Goal: Book appointment/travel/reservation

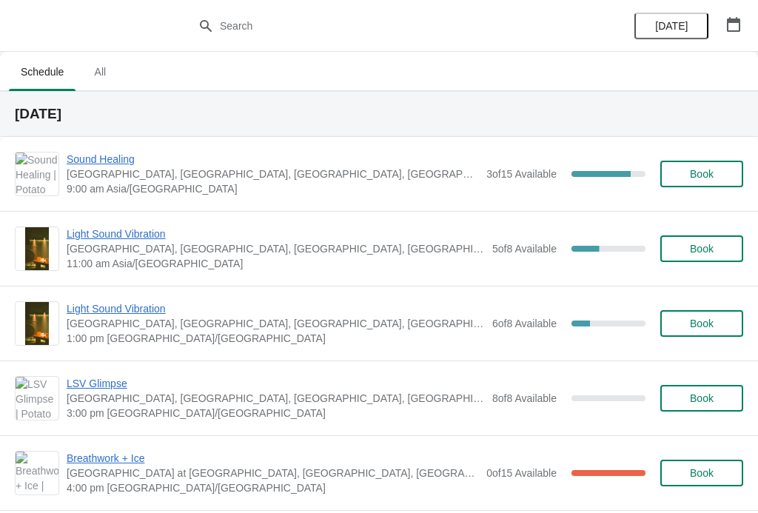
click at [469, 303] on span "Light Sound Vibration" at bounding box center [276, 308] width 418 height 15
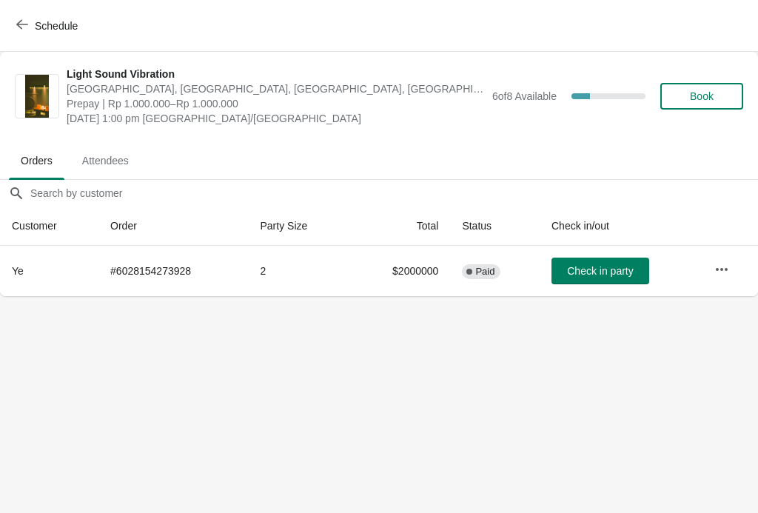
click at [27, 28] on icon "button" at bounding box center [22, 25] width 12 height 12
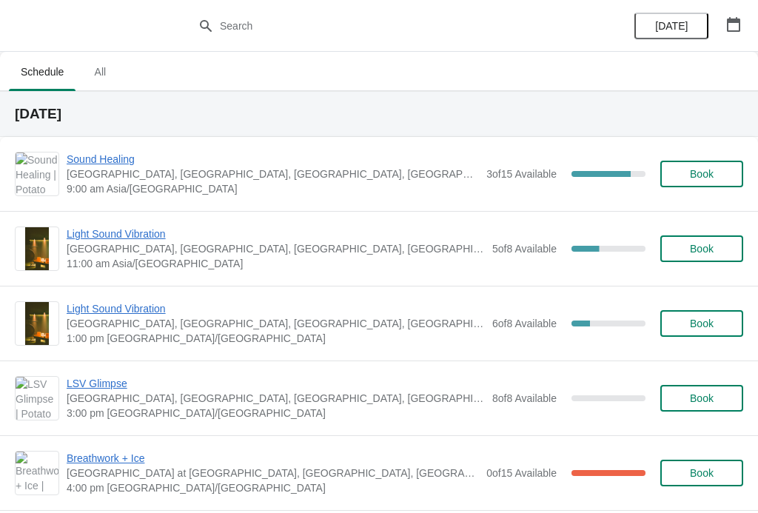
click at [93, 161] on span "Sound Healing" at bounding box center [273, 159] width 412 height 15
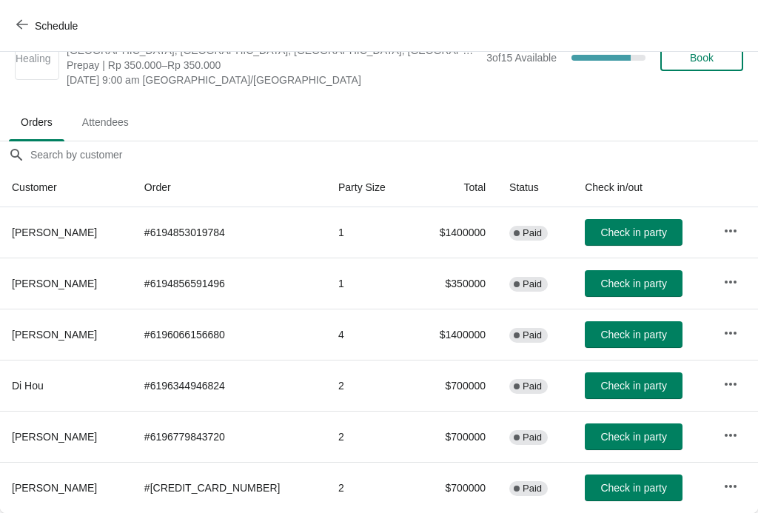
scroll to position [39, 0]
click at [632, 337] on span "Check in party" at bounding box center [634, 335] width 66 height 12
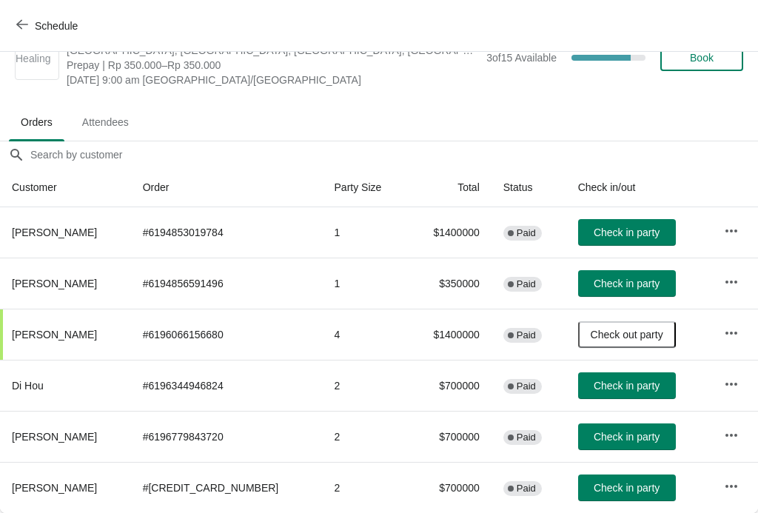
click at [638, 284] on span "Check in party" at bounding box center [627, 284] width 66 height 12
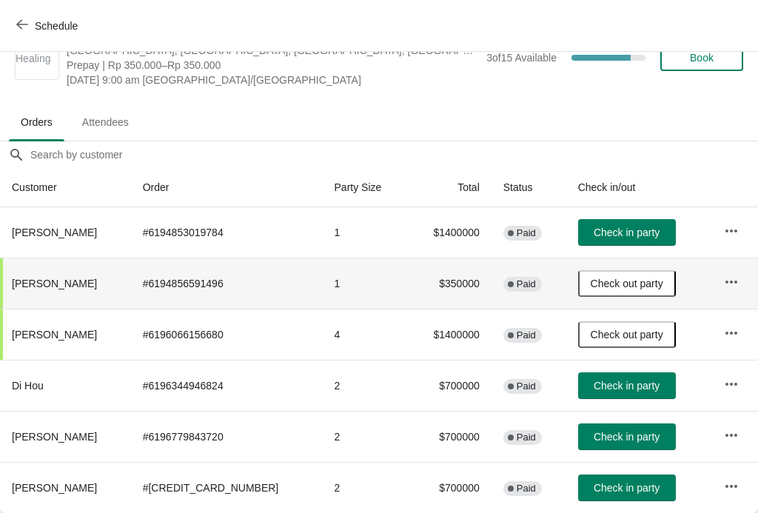
click at [634, 485] on span "Check in party" at bounding box center [627, 488] width 66 height 12
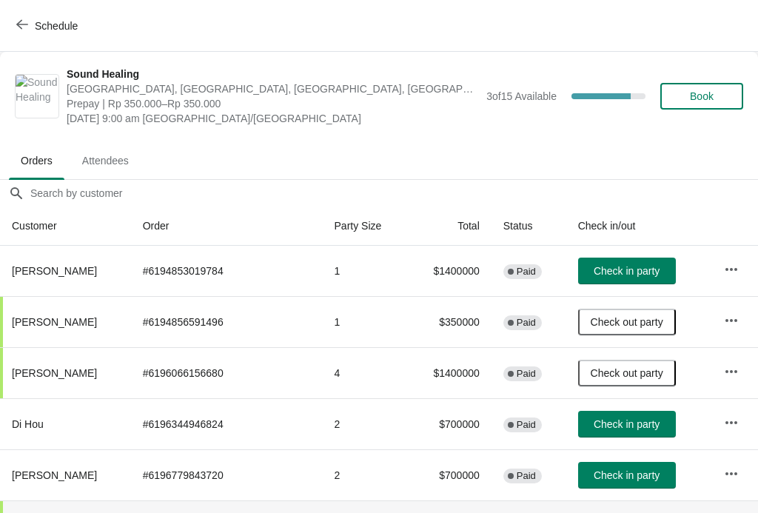
scroll to position [0, 0]
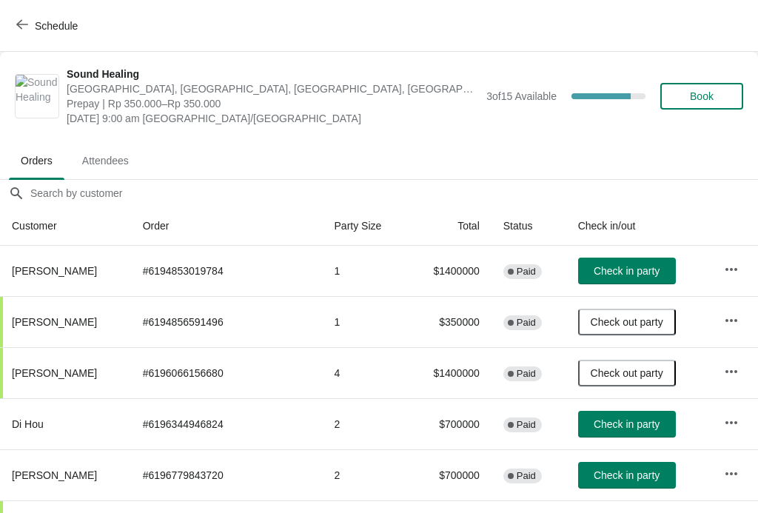
click at [712, 123] on div "Sound Healing Potato Head Suites & Studios, [GEOGRAPHIC_DATA], [GEOGRAPHIC_DATA…" at bounding box center [405, 96] width 677 height 59
click at [737, 109] on button "Book" at bounding box center [702, 96] width 83 height 27
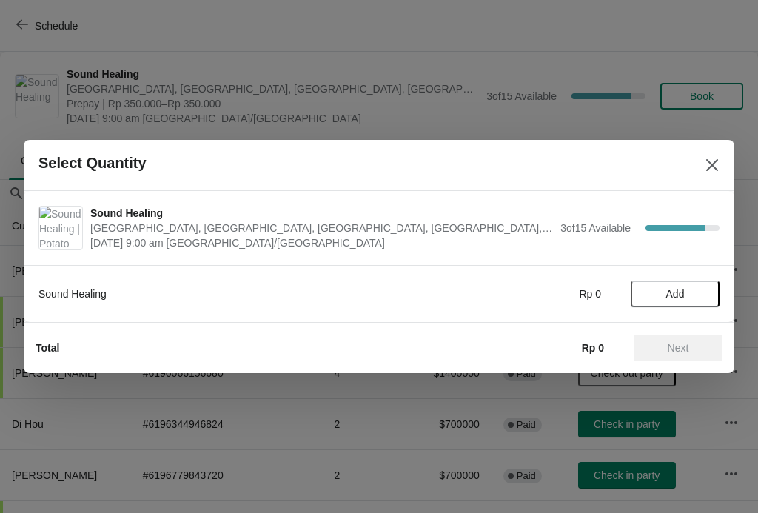
click at [695, 271] on div "Sound Healing Rp 0 Add" at bounding box center [379, 286] width 681 height 41
click at [703, 291] on span "Add" at bounding box center [675, 294] width 62 height 12
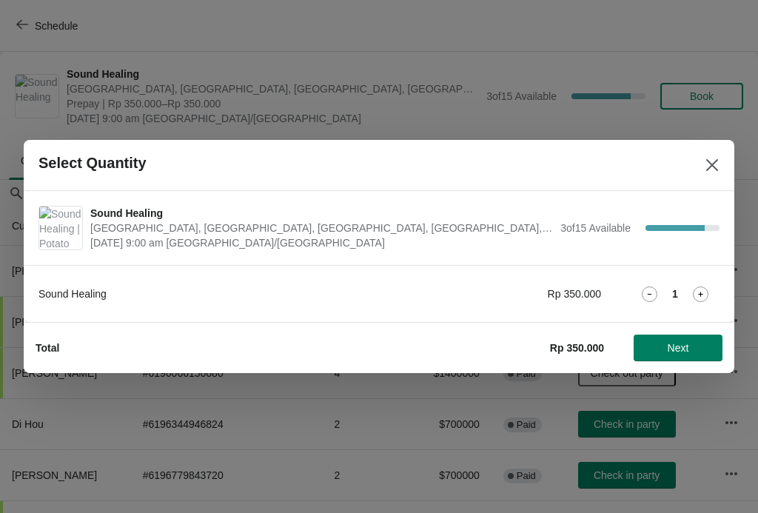
click at [692, 329] on div "Total Rp 350.000 Next" at bounding box center [373, 342] width 699 height 39
click at [664, 358] on button "Next" at bounding box center [678, 348] width 89 height 27
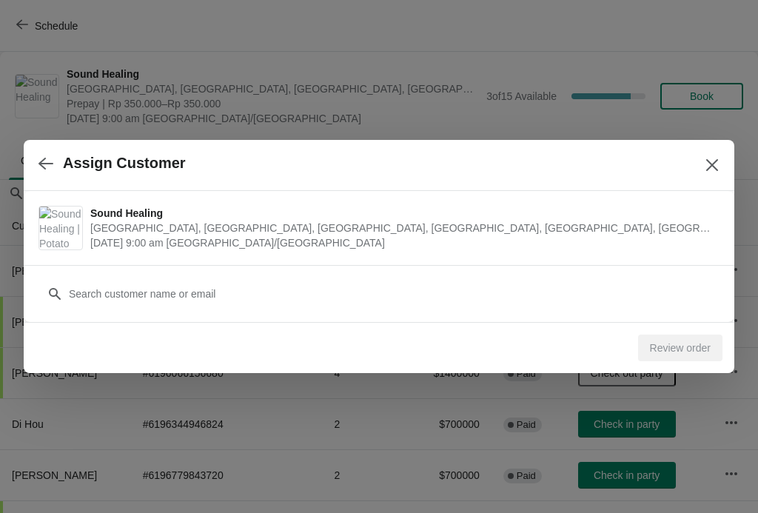
click at [613, 278] on div "Customer" at bounding box center [379, 286] width 681 height 41
click at [130, 255] on div "Sound Healing Potato Head Suites & Studios, [GEOGRAPHIC_DATA], [GEOGRAPHIC_DATA…" at bounding box center [379, 228] width 711 height 74
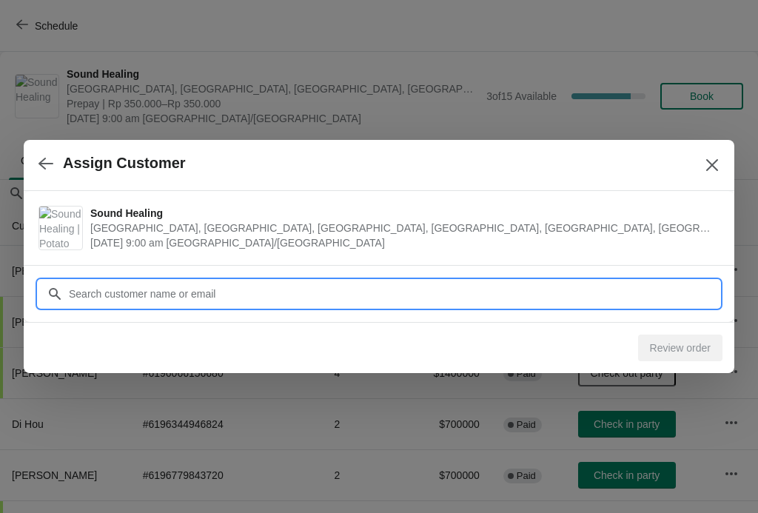
click at [111, 284] on input "Customer" at bounding box center [394, 294] width 652 height 27
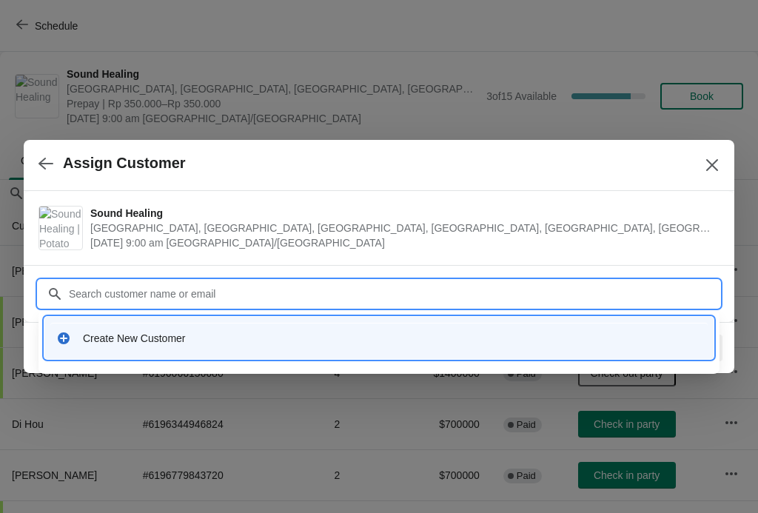
click at [90, 322] on div "Create New Customer" at bounding box center [378, 338] width 669 height 42
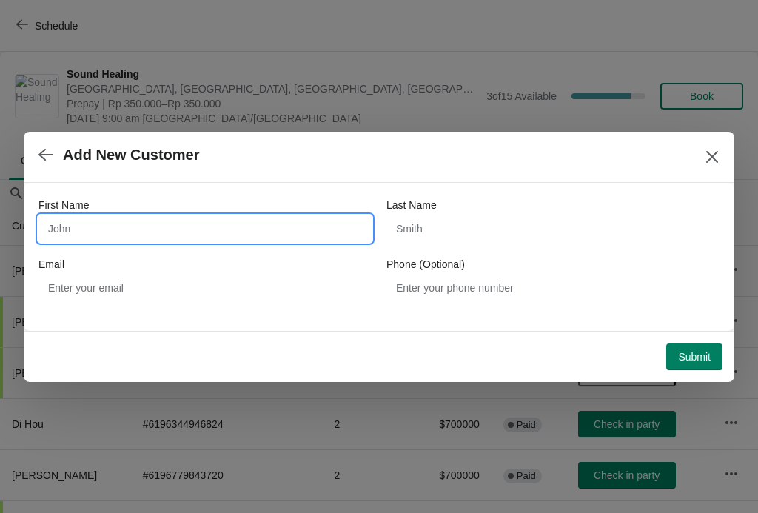
click at [111, 218] on input "First Name" at bounding box center [205, 228] width 333 height 27
click at [40, 136] on div "Add New Customer" at bounding box center [379, 157] width 711 height 51
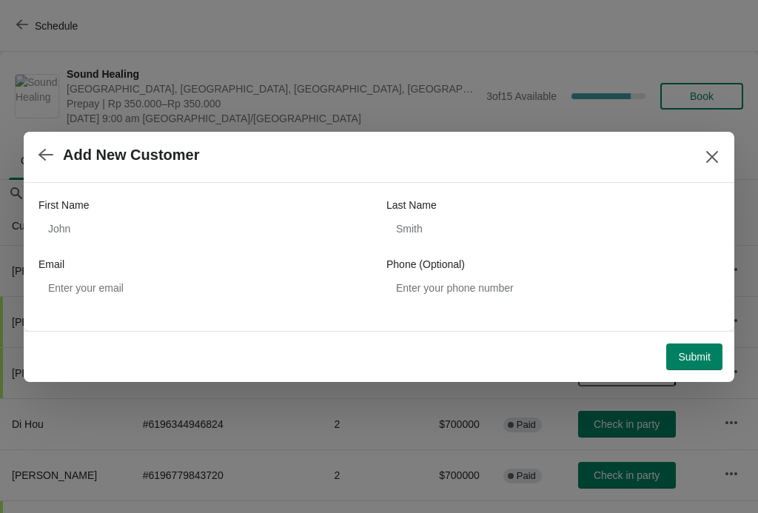
click at [35, 21] on div at bounding box center [379, 256] width 758 height 513
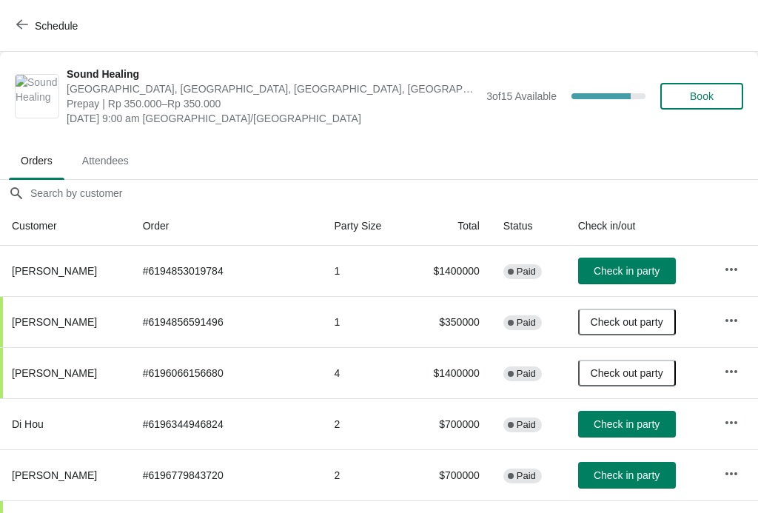
click at [53, 144] on button "Orders" at bounding box center [36, 160] width 61 height 39
click at [28, 7] on div "Schedule" at bounding box center [379, 26] width 758 height 52
click at [24, 19] on icon "button" at bounding box center [22, 25] width 12 height 12
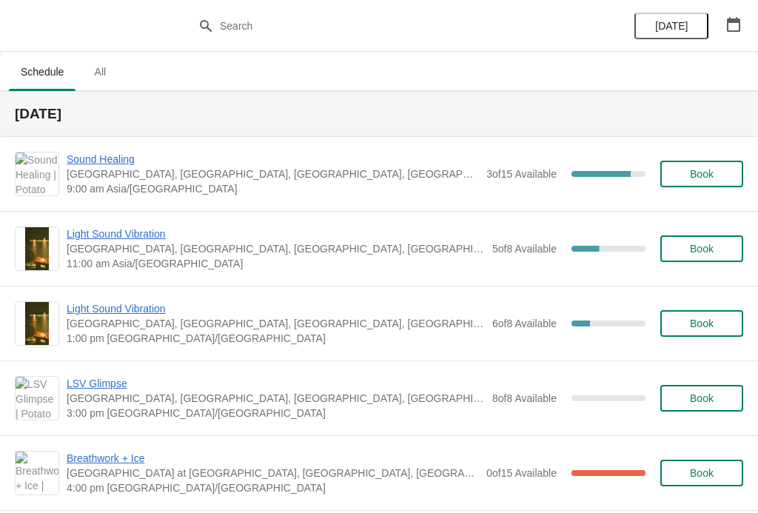
click at [109, 146] on div "Sound Healing Potato Head Suites & Studios, [GEOGRAPHIC_DATA], [GEOGRAPHIC_DATA…" at bounding box center [379, 174] width 758 height 74
click at [97, 144] on div "Sound Healing Potato Head Suites & Studios, [GEOGRAPHIC_DATA], [GEOGRAPHIC_DATA…" at bounding box center [379, 174] width 758 height 74
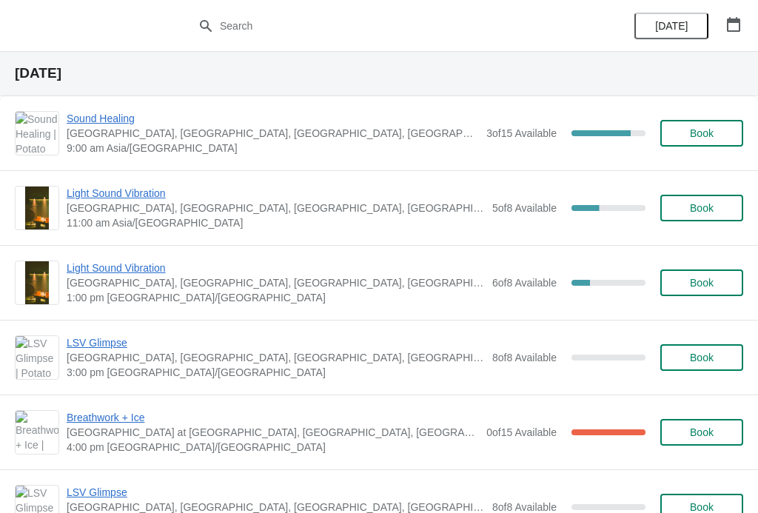
scroll to position [41, 0]
click at [730, 134] on button "Book" at bounding box center [702, 132] width 83 height 27
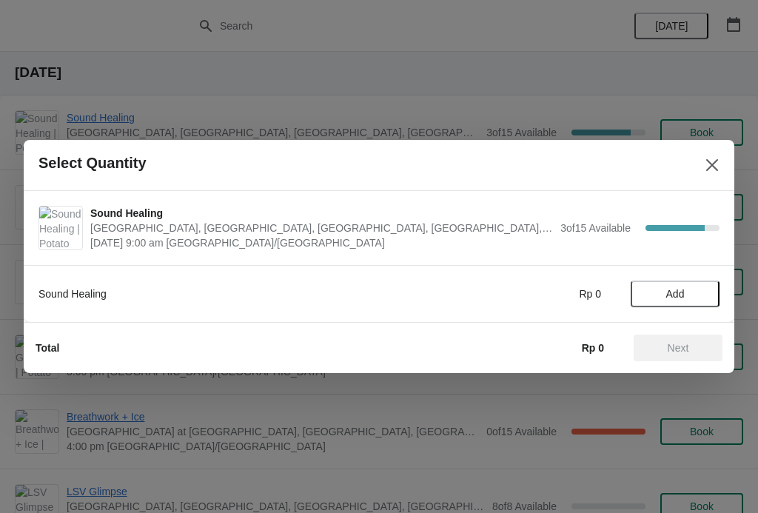
click at [78, 102] on div at bounding box center [379, 256] width 758 height 513
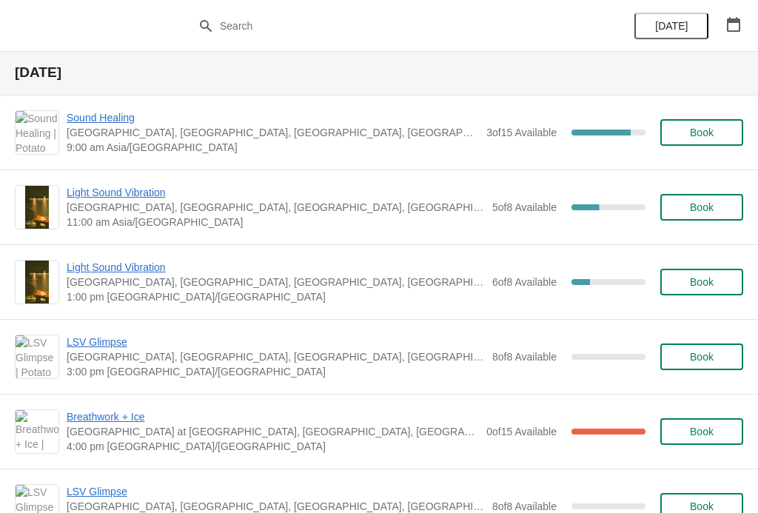
click at [107, 112] on span "Sound Healing" at bounding box center [273, 117] width 412 height 15
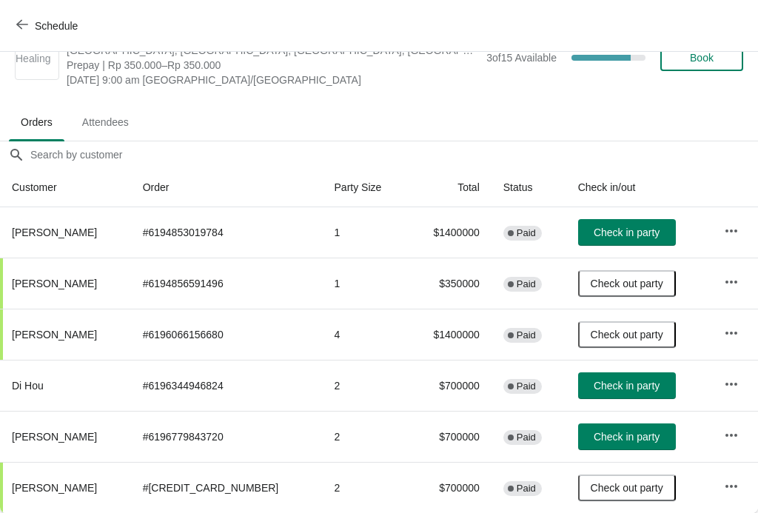
scroll to position [39, 0]
click at [631, 435] on span "Check in party" at bounding box center [627, 437] width 66 height 12
click at [53, 1] on div "Schedule" at bounding box center [379, 26] width 758 height 52
